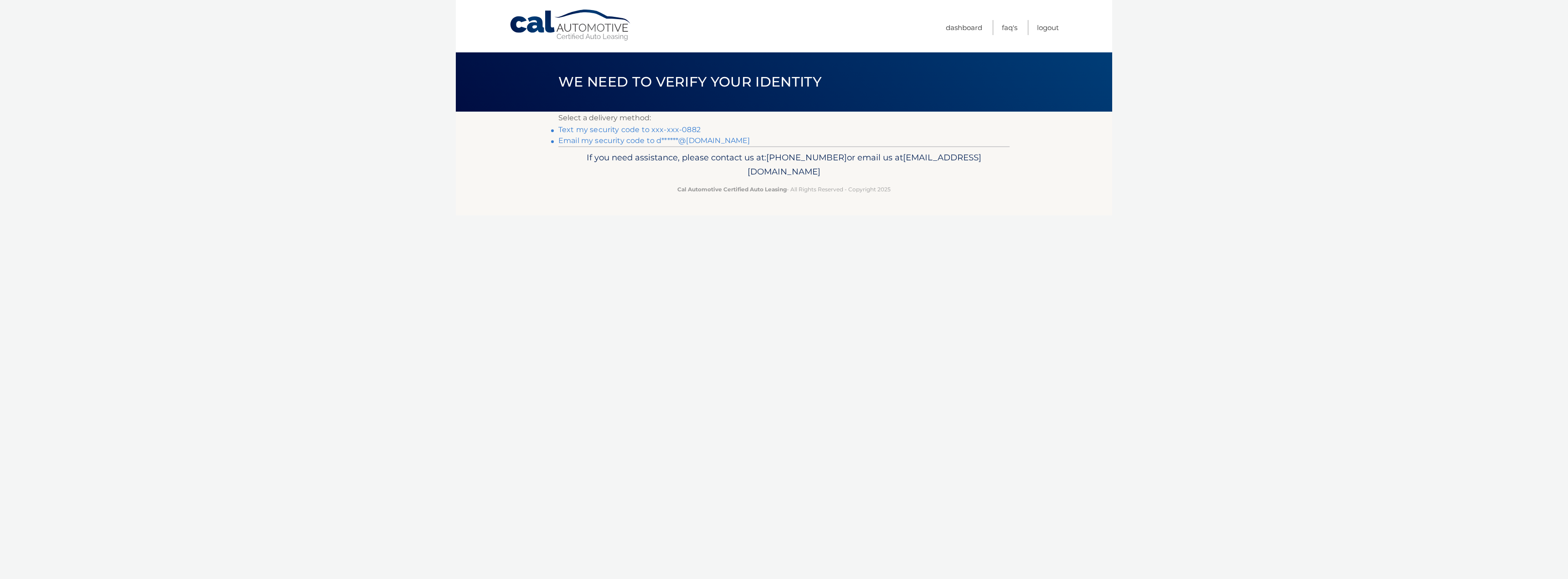
click at [641, 128] on link "Text my security code to xxx-xxx-0882" at bounding box center [629, 130] width 142 height 8
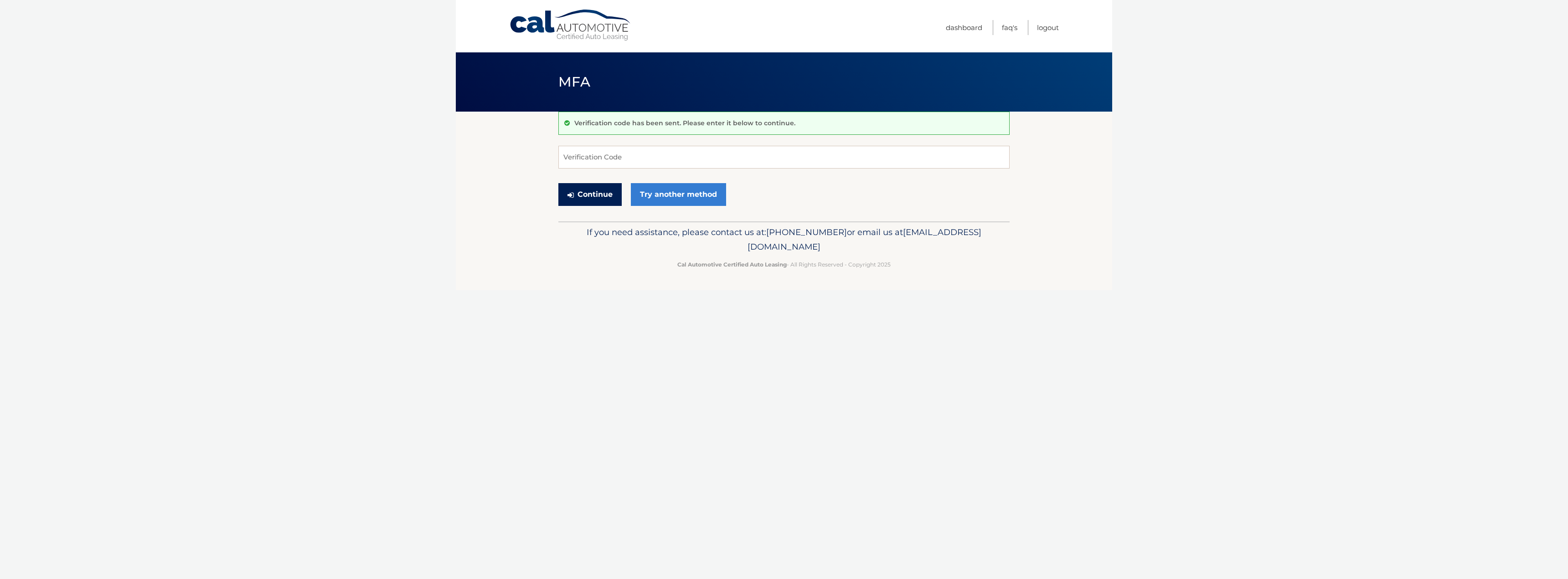
drag, startPoint x: 602, startPoint y: 200, endPoint x: 610, endPoint y: 160, distance: 40.8
click at [610, 161] on form "Verification Code Continue Try another method" at bounding box center [783, 177] width 451 height 64
click at [610, 160] on input "Verification Code" at bounding box center [783, 156] width 451 height 23
type input "362430"
click at [574, 196] on button "Continue" at bounding box center [590, 194] width 64 height 23
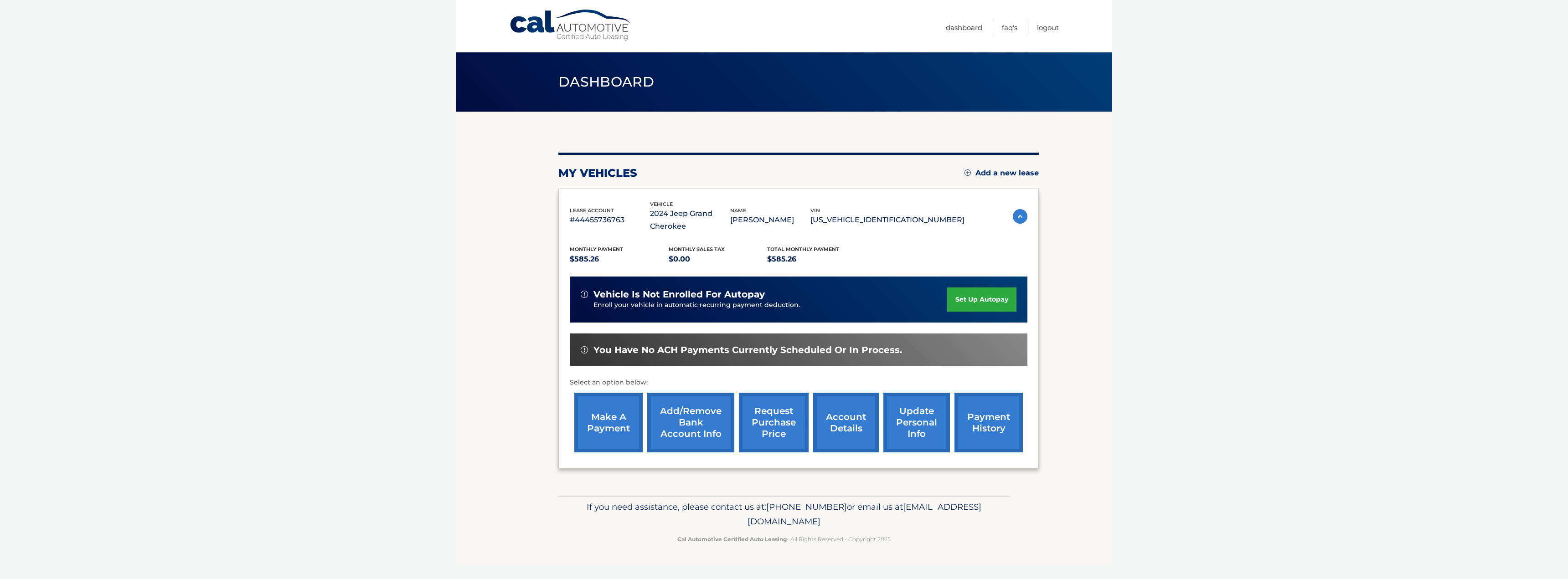
click at [607, 428] on link "make a payment" at bounding box center [608, 423] width 69 height 59
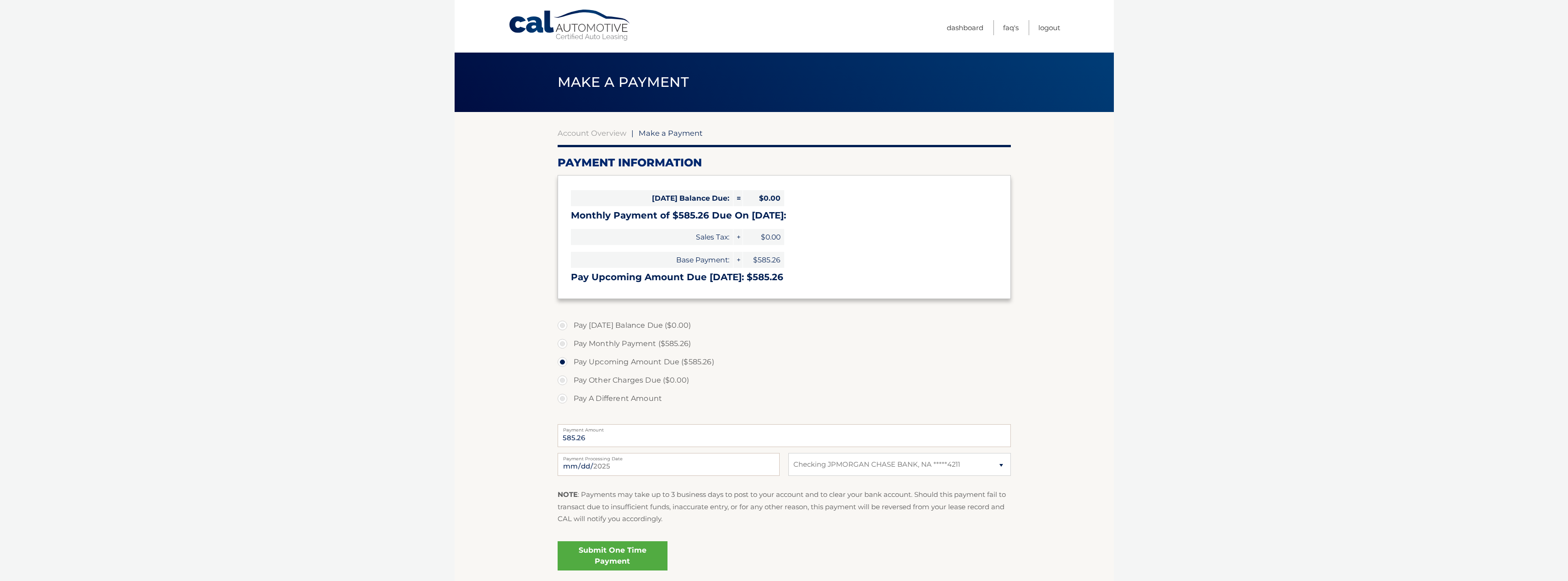
select select "MmMyMDhlMjgtN2U4NC00YzQ2LWE1OGQtOTdiMzcwNGZhZjlj"
click at [618, 557] on link "Submit One Time Payment" at bounding box center [612, 556] width 110 height 29
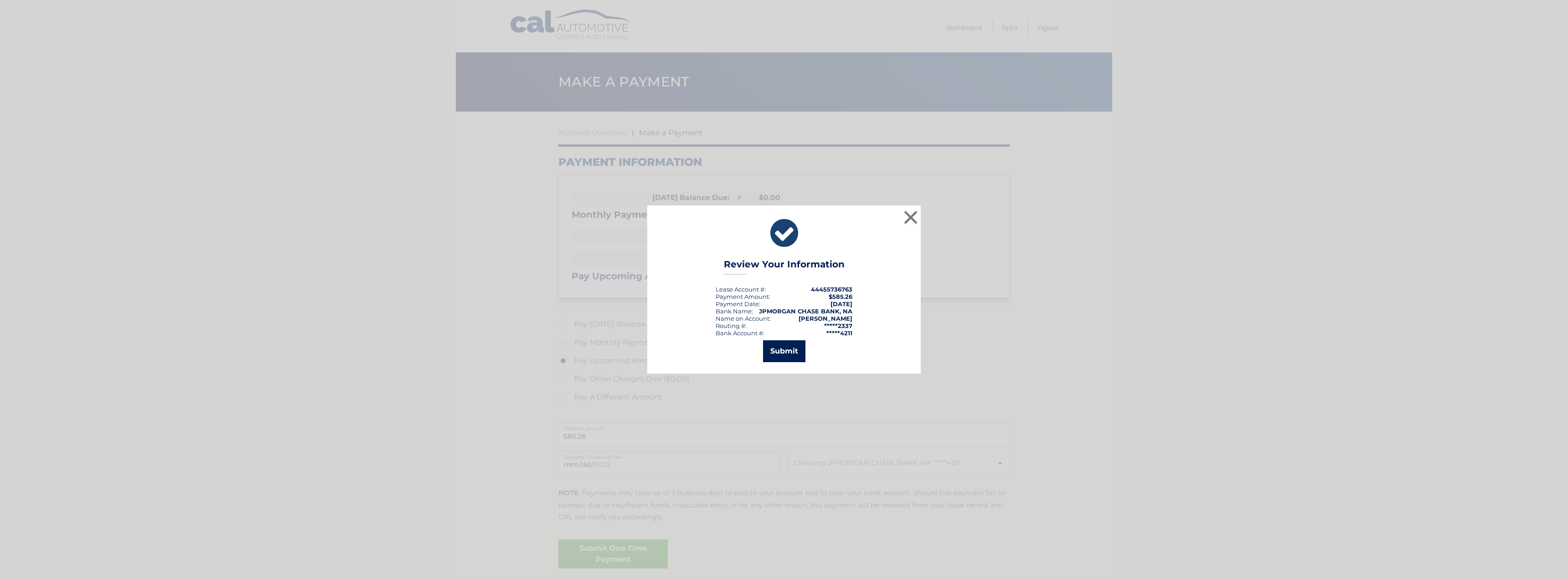
click at [782, 351] on button "Submit" at bounding box center [784, 351] width 43 height 22
